Goal: Task Accomplishment & Management: Use online tool/utility

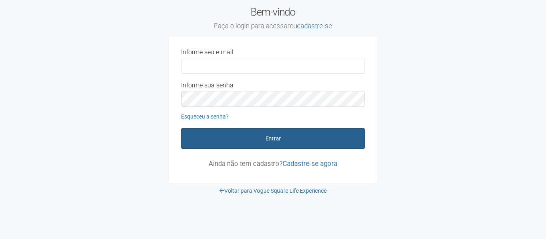
type input "**********"
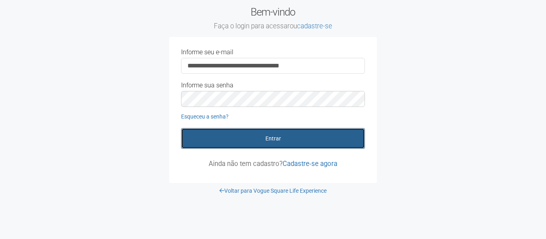
click at [263, 137] on button "Entrar" at bounding box center [273, 138] width 184 height 21
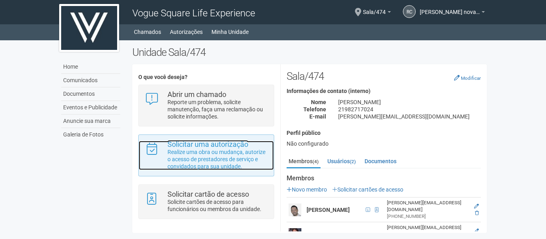
click at [226, 157] on p "Realize uma obra ou mudança, autorize o acesso de prestadores de serviço e conv…" at bounding box center [217, 160] width 100 height 22
